Goal: Transaction & Acquisition: Purchase product/service

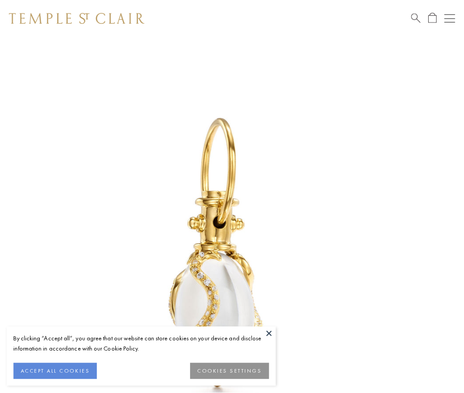
scroll to position [15, 0]
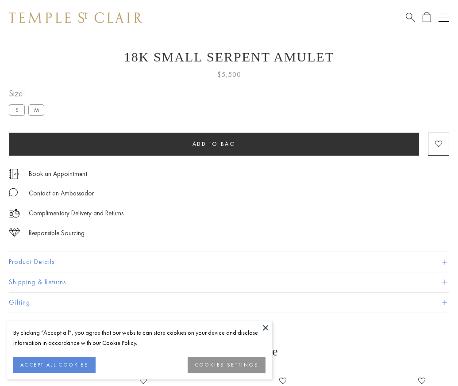
click at [214, 144] on span "Add to bag" at bounding box center [213, 144] width 43 height 8
